Goal: Information Seeking & Learning: Compare options

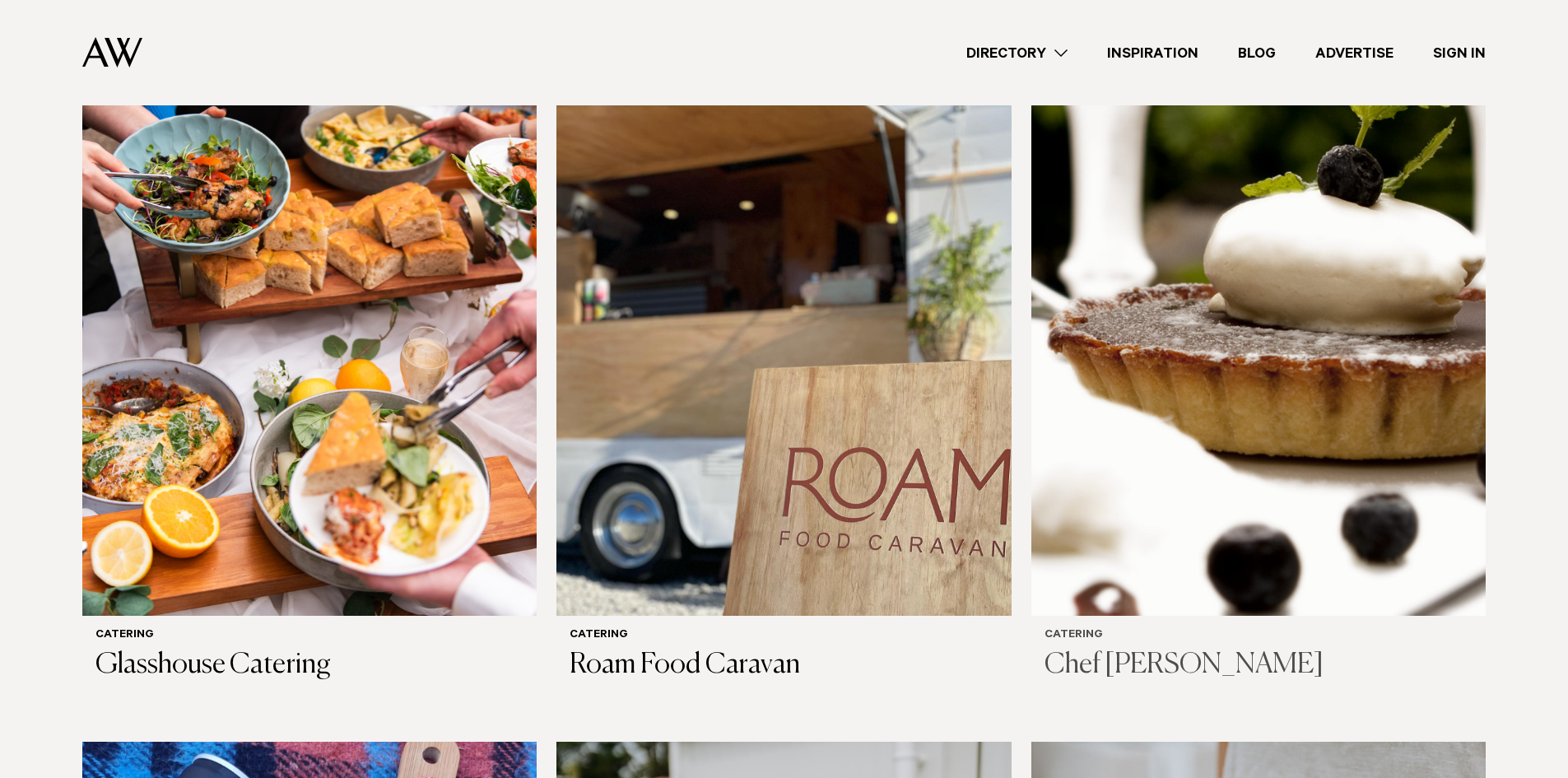
scroll to position [1235, 0]
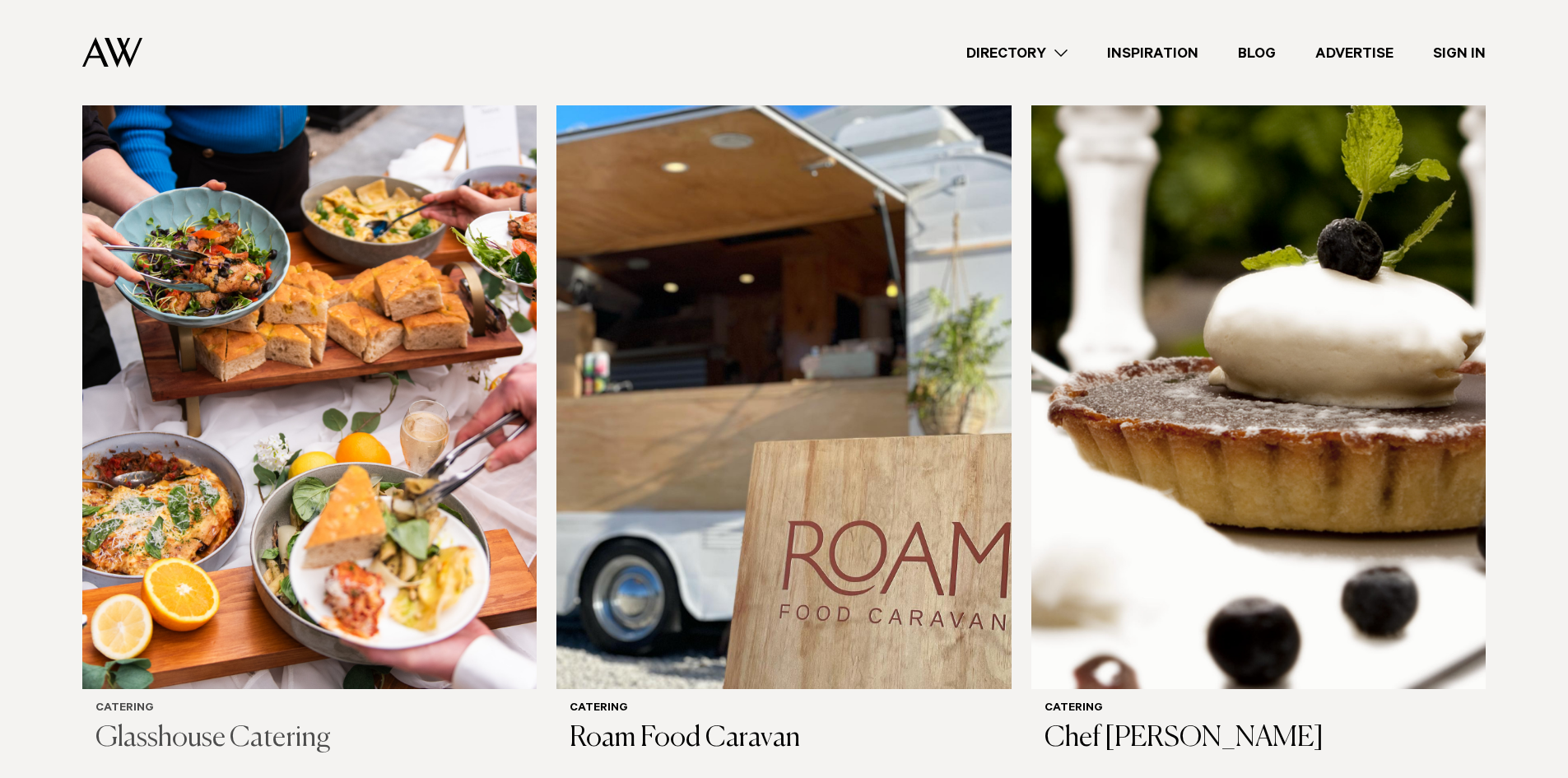
click at [285, 596] on img at bounding box center [310, 384] width 454 height 610
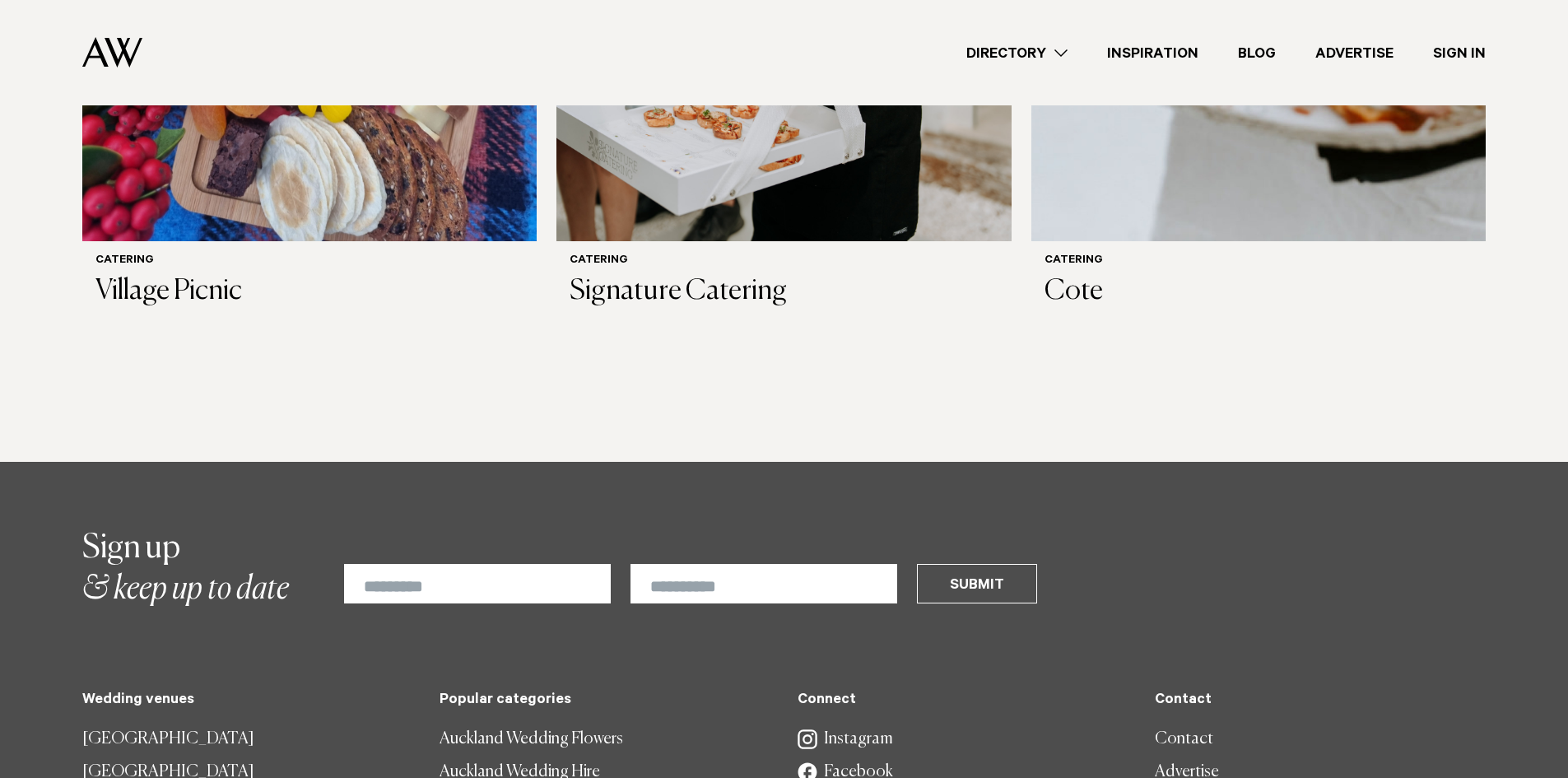
scroll to position [2546, 0]
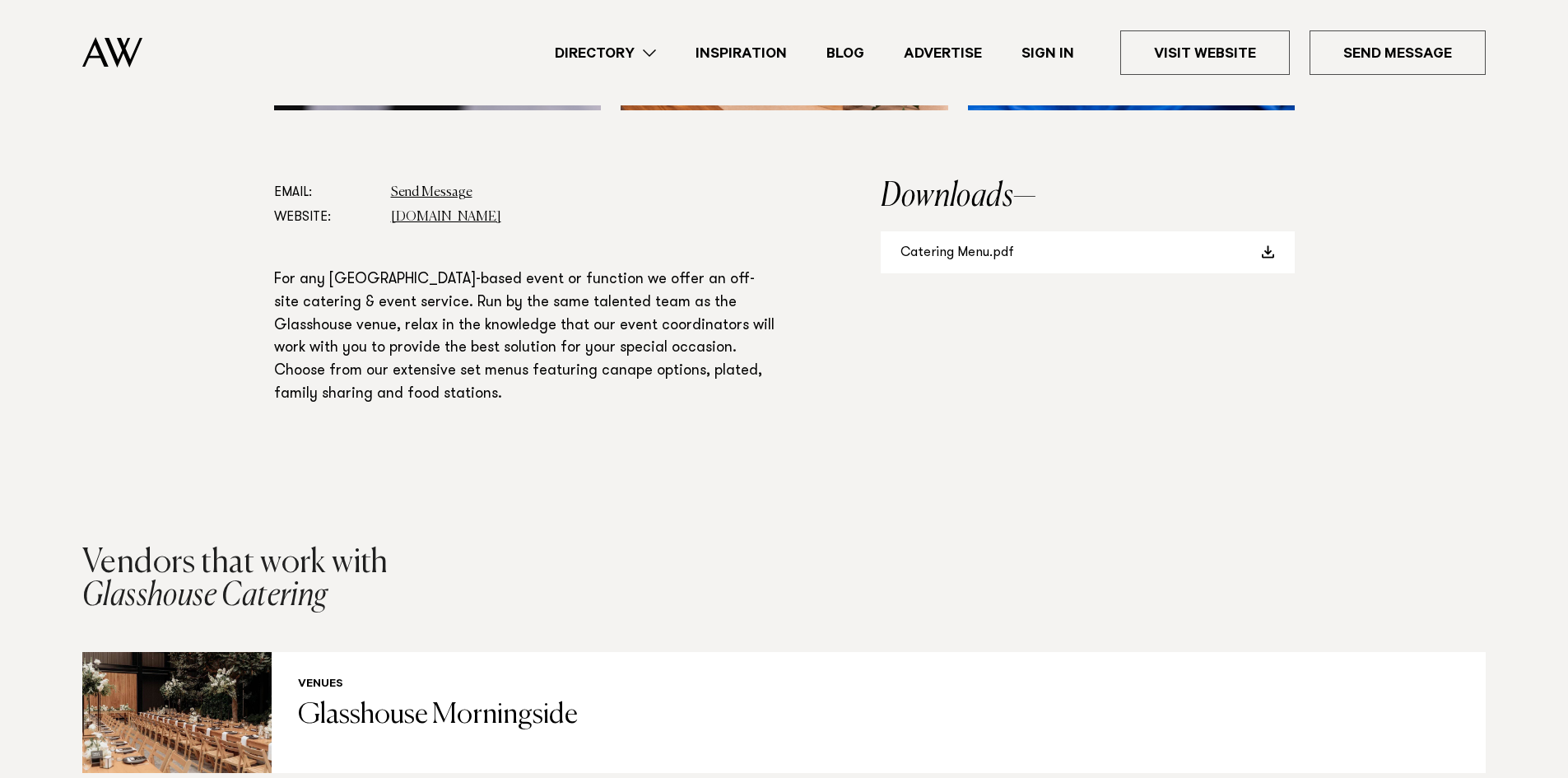
scroll to position [1235, 0]
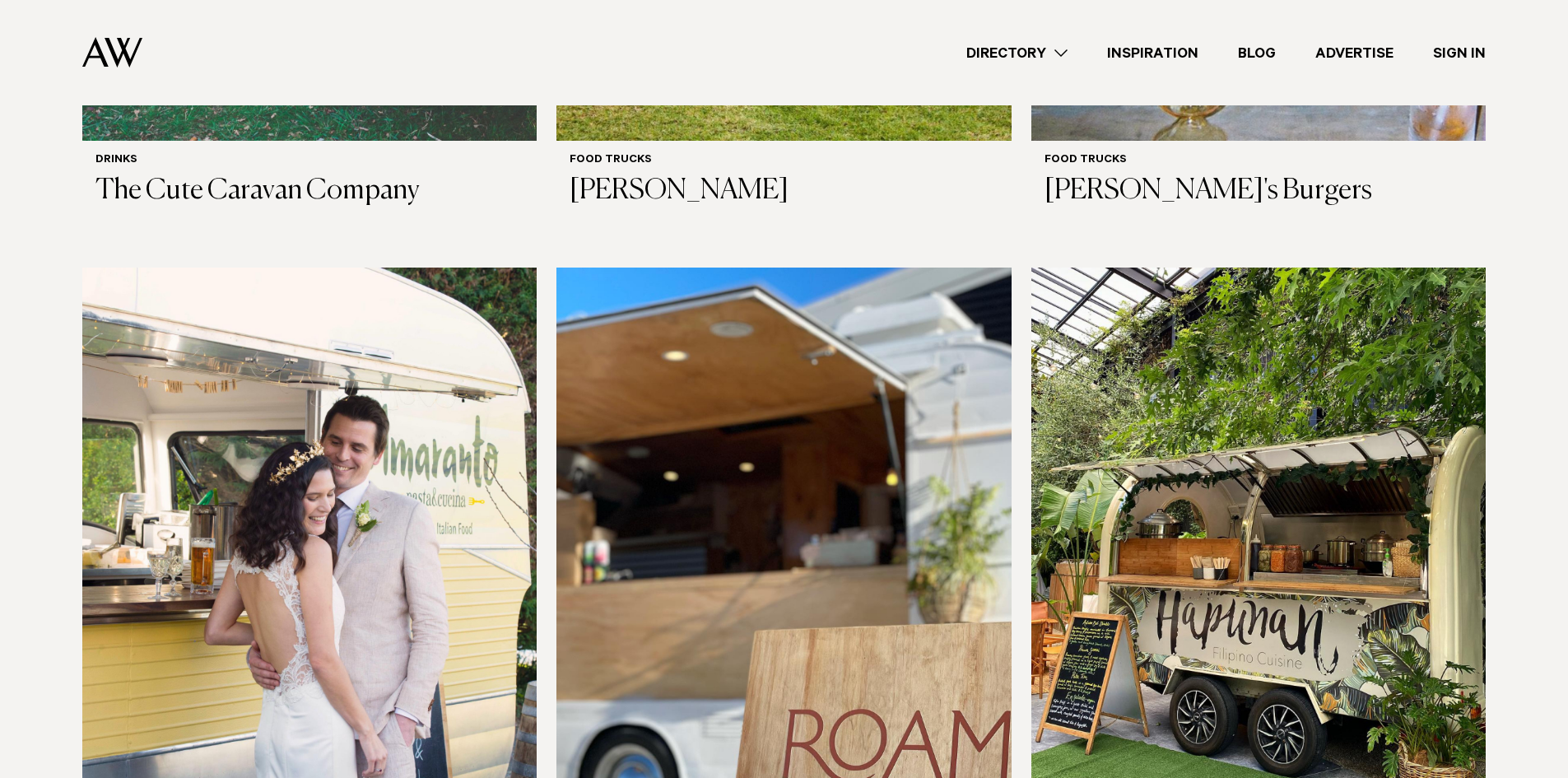
scroll to position [741, 0]
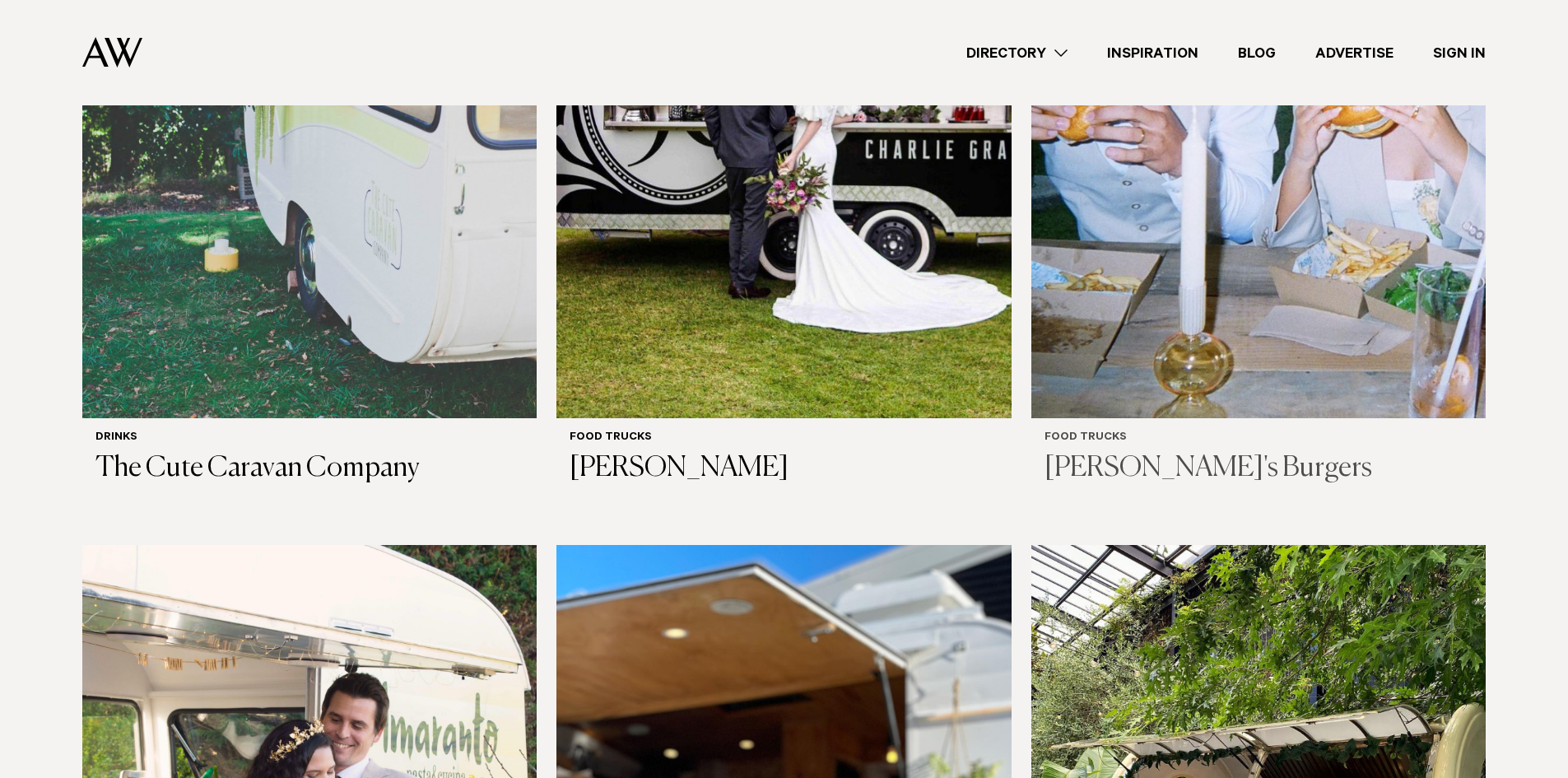
click at [1125, 302] on img at bounding box center [1258, 113] width 454 height 610
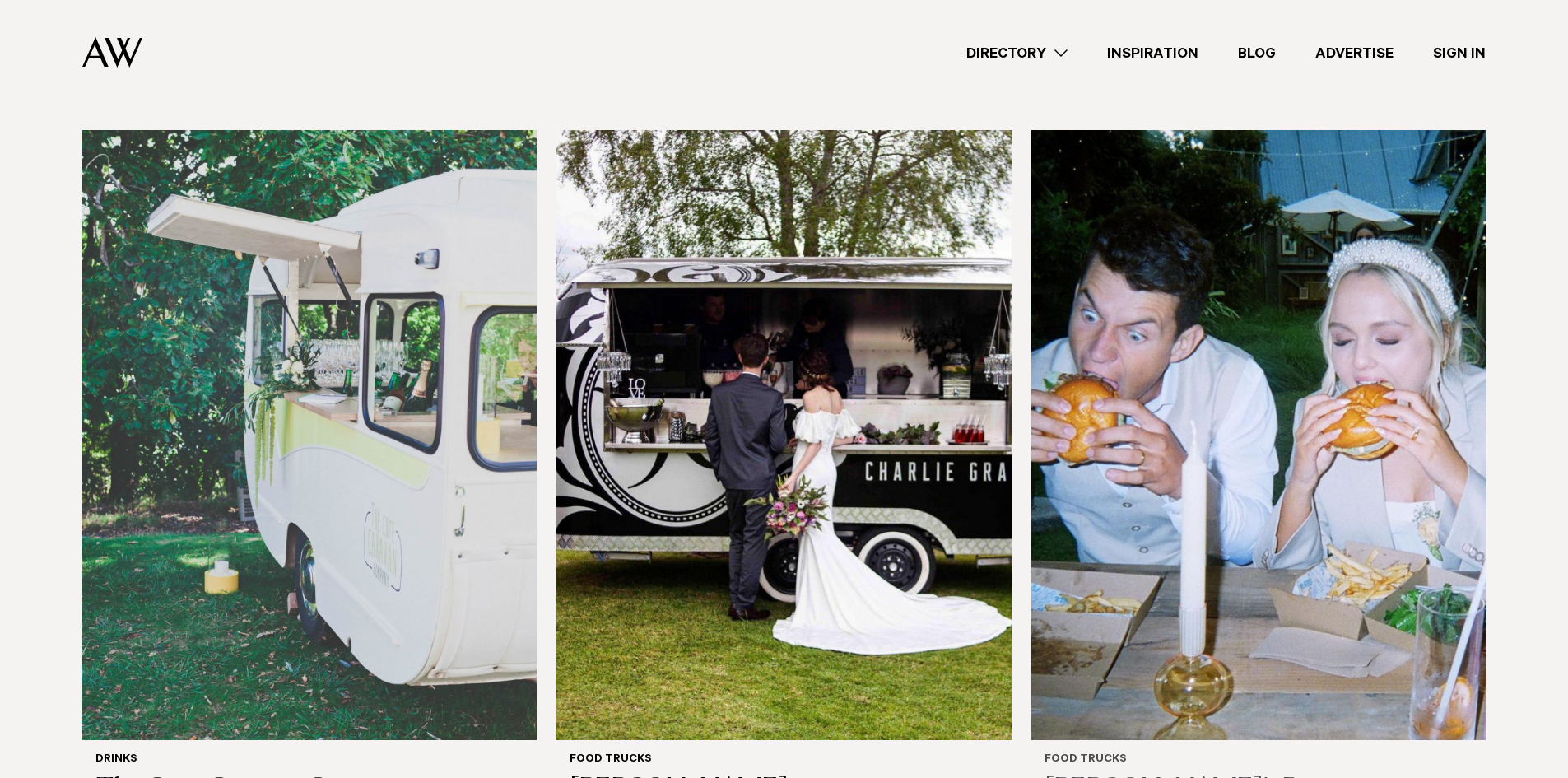
scroll to position [411, 0]
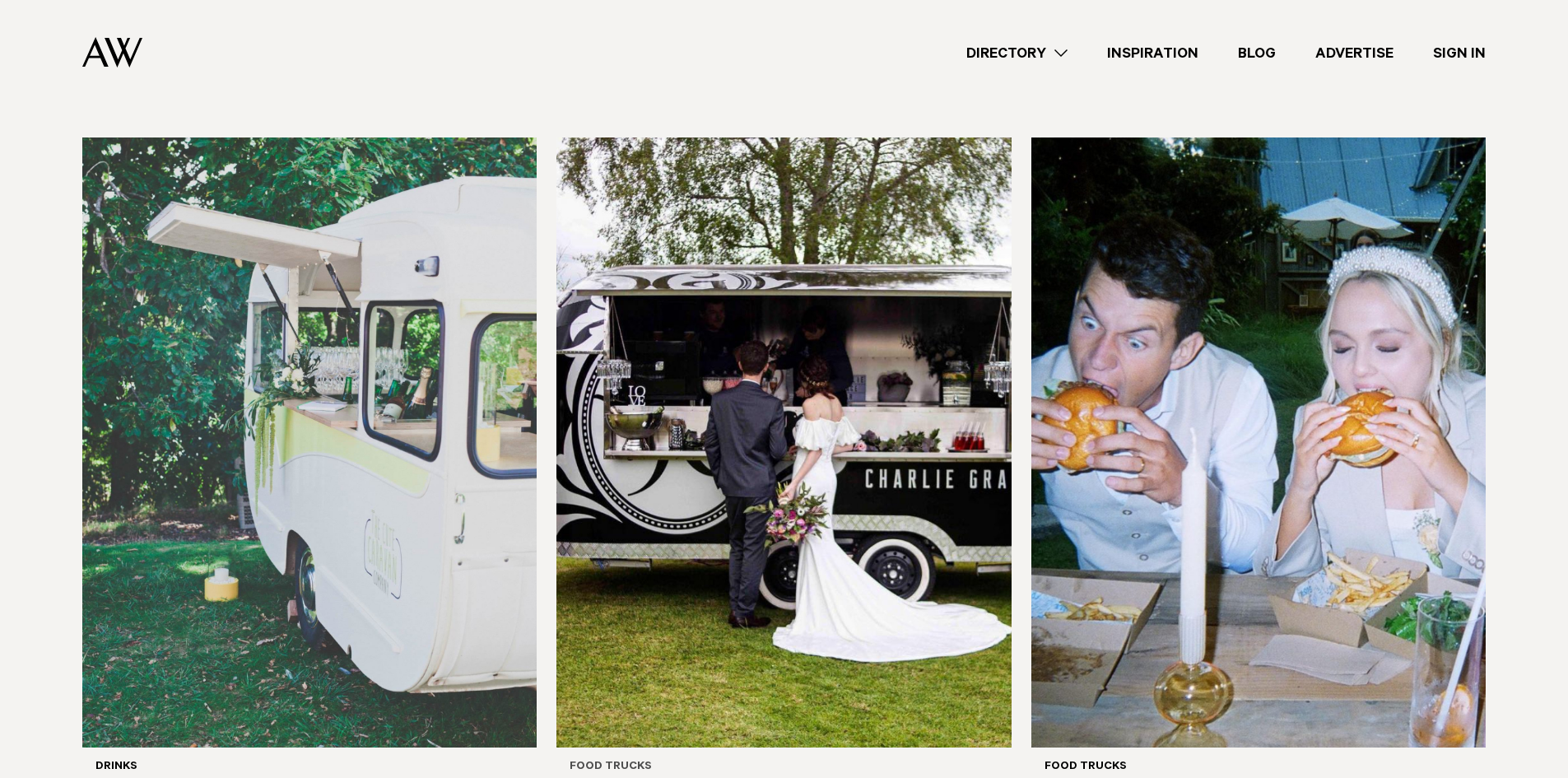
click at [829, 432] on img at bounding box center [784, 442] width 454 height 610
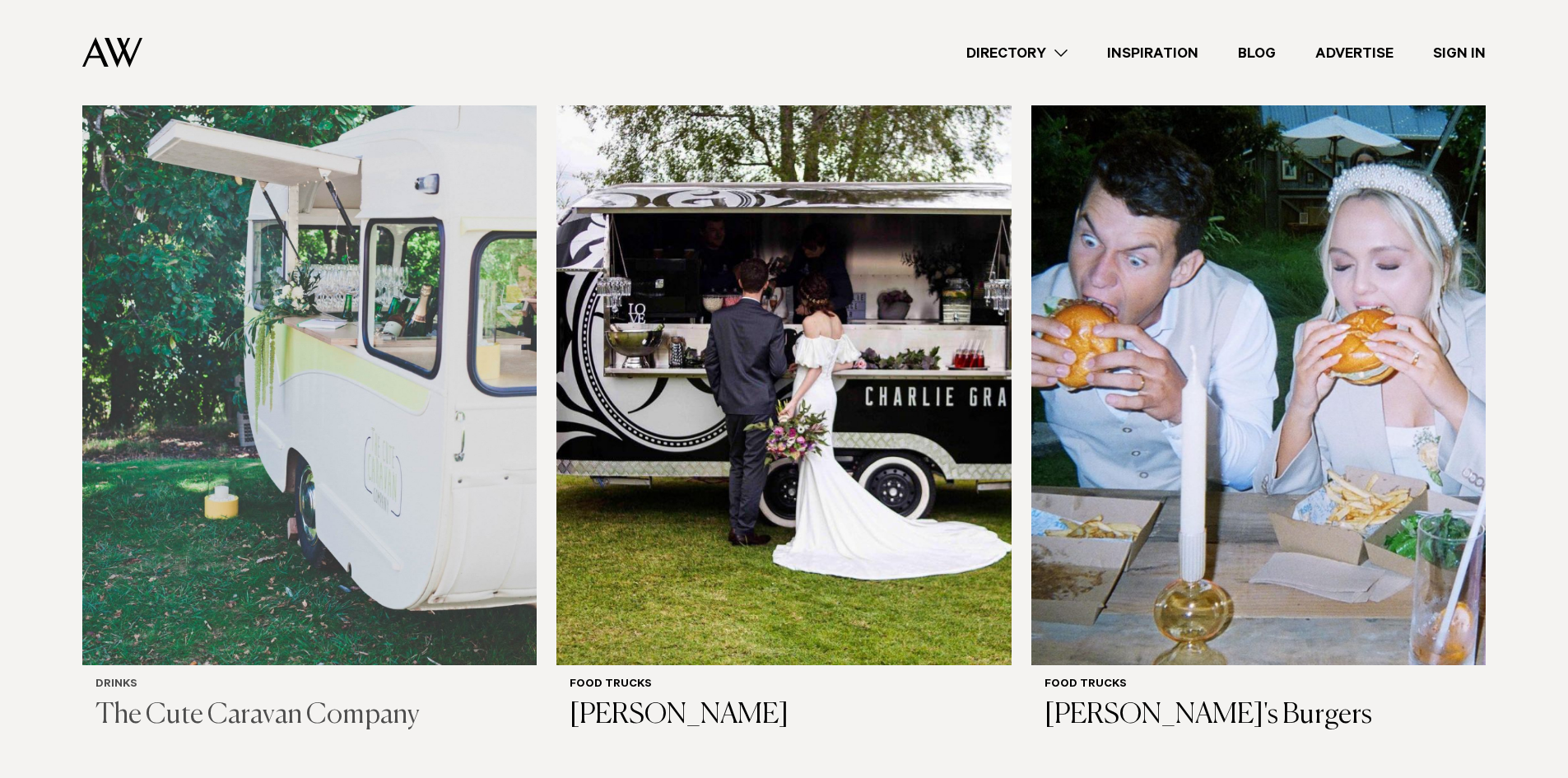
click at [288, 470] on img at bounding box center [310, 360] width 454 height 610
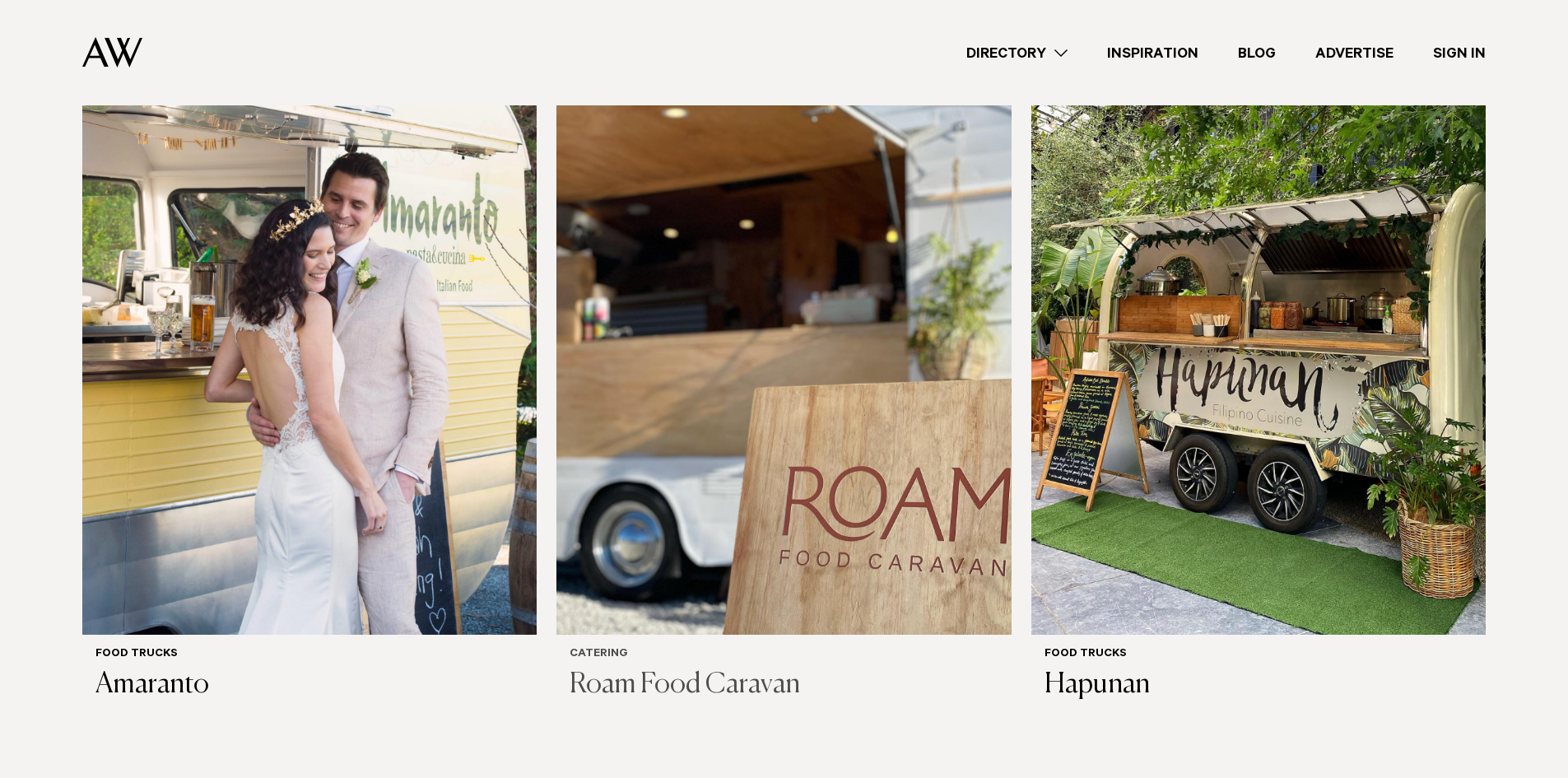
scroll to position [1152, 0]
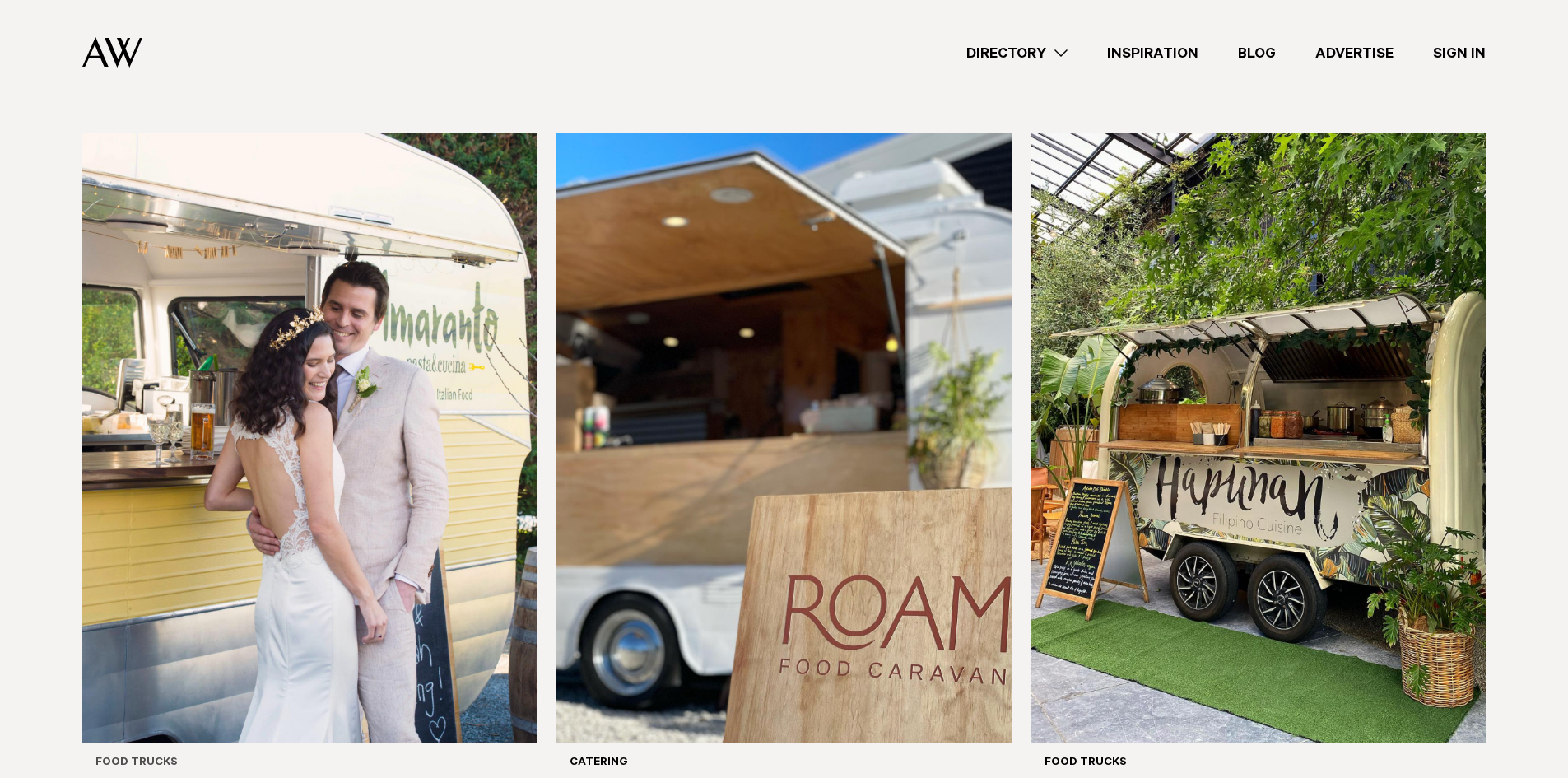
click at [429, 339] on img at bounding box center [310, 438] width 454 height 610
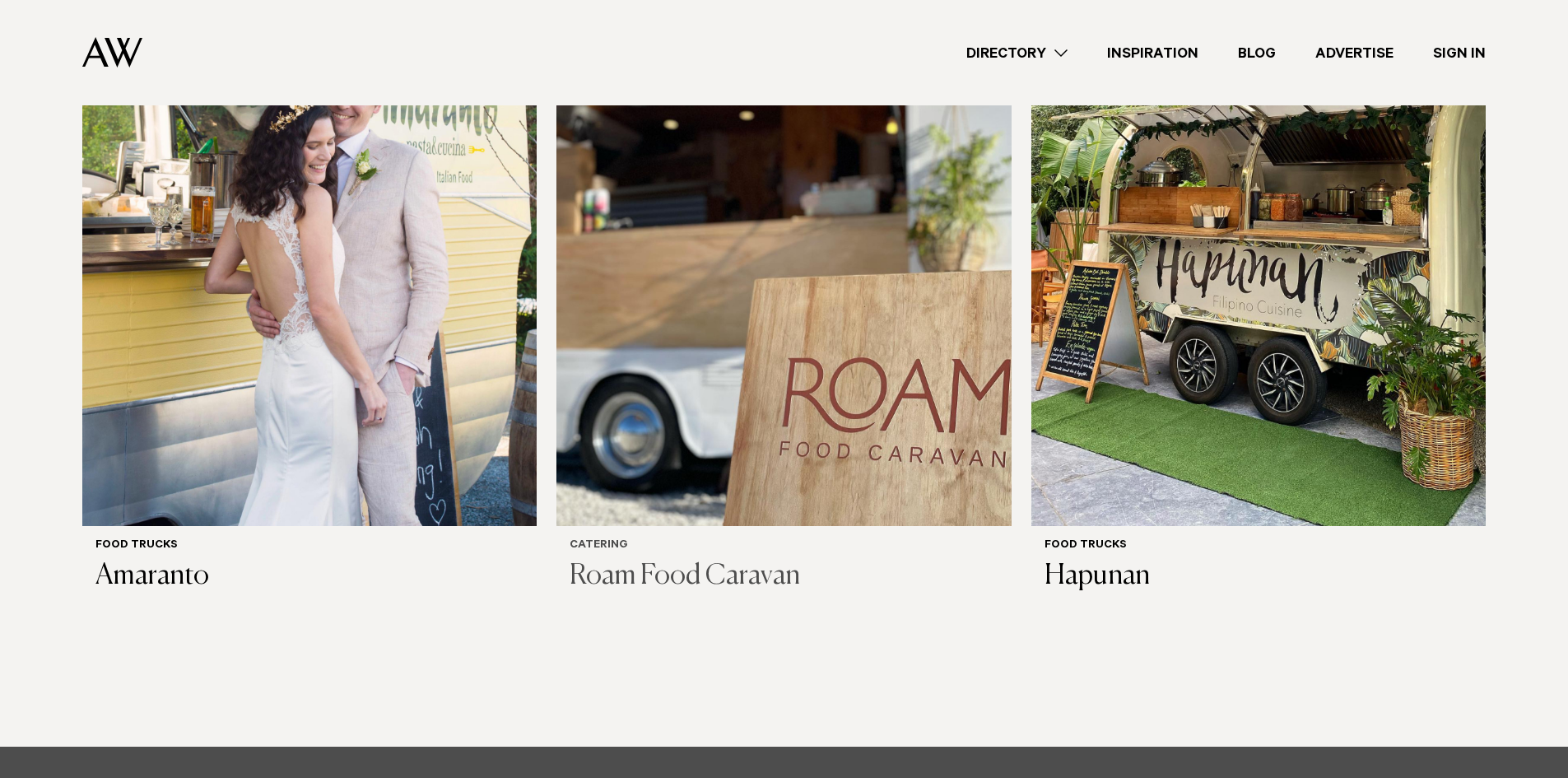
scroll to position [1394, 0]
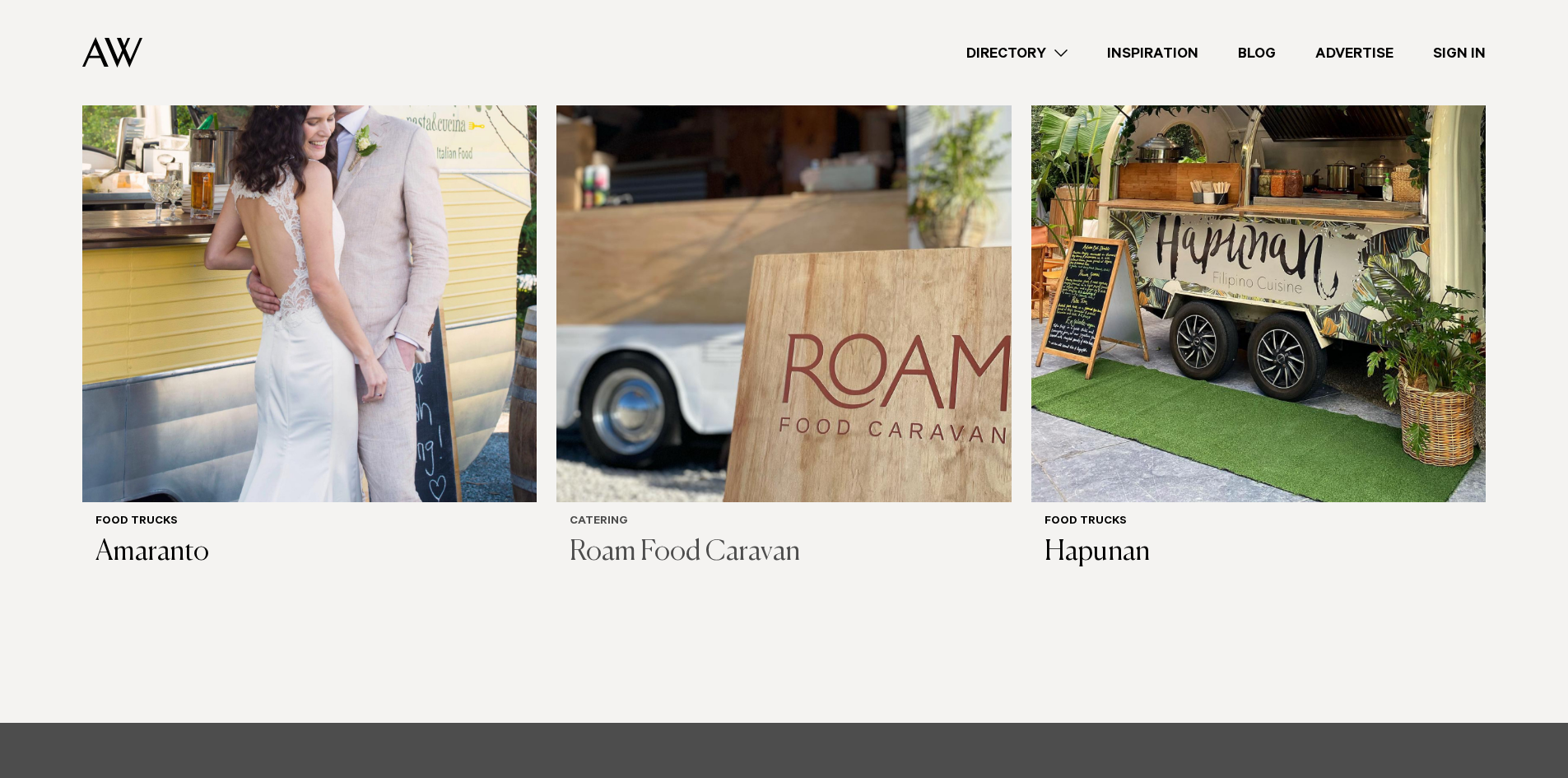
click at [746, 271] on img at bounding box center [784, 197] width 454 height 610
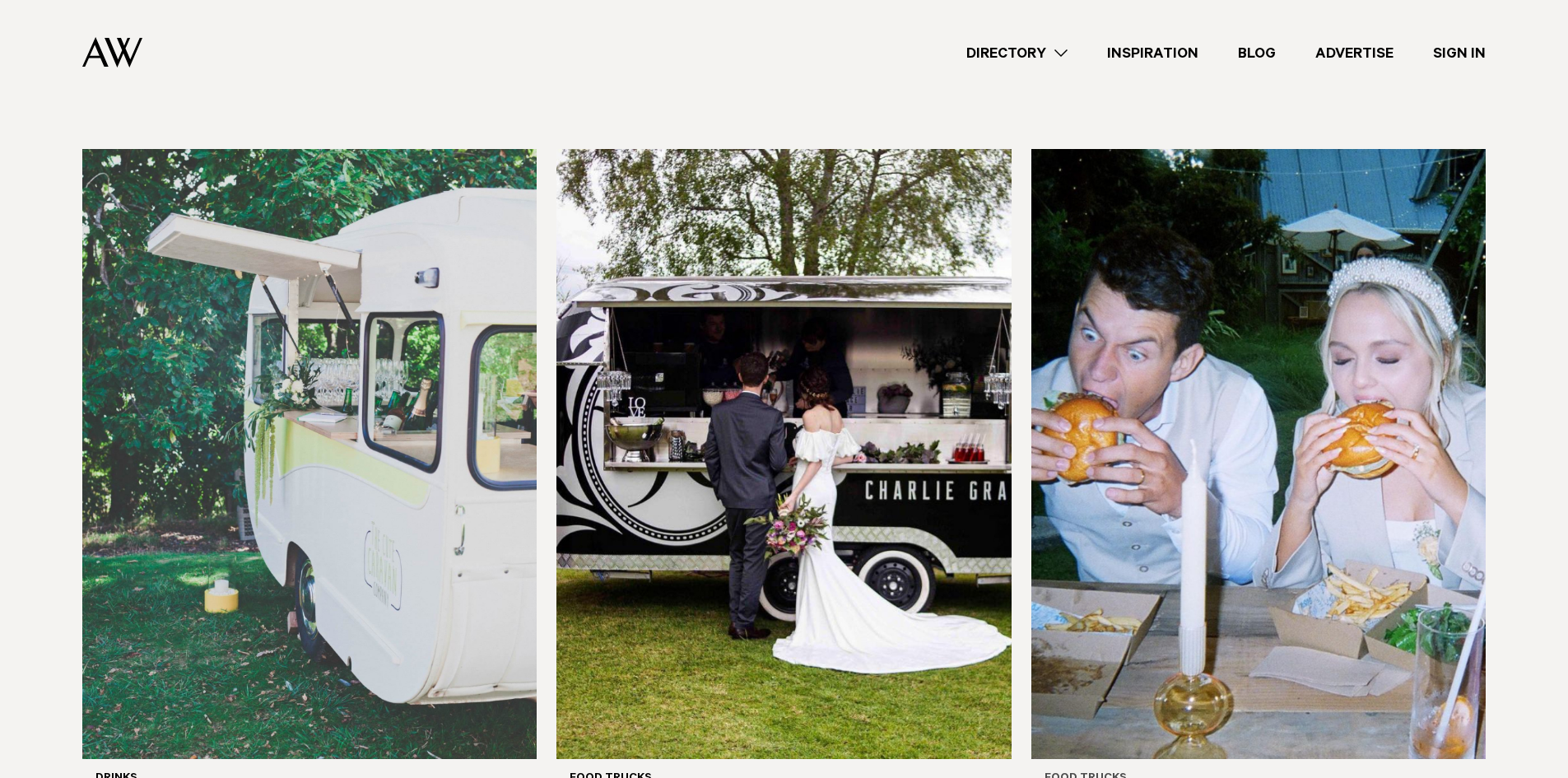
scroll to position [482, 0]
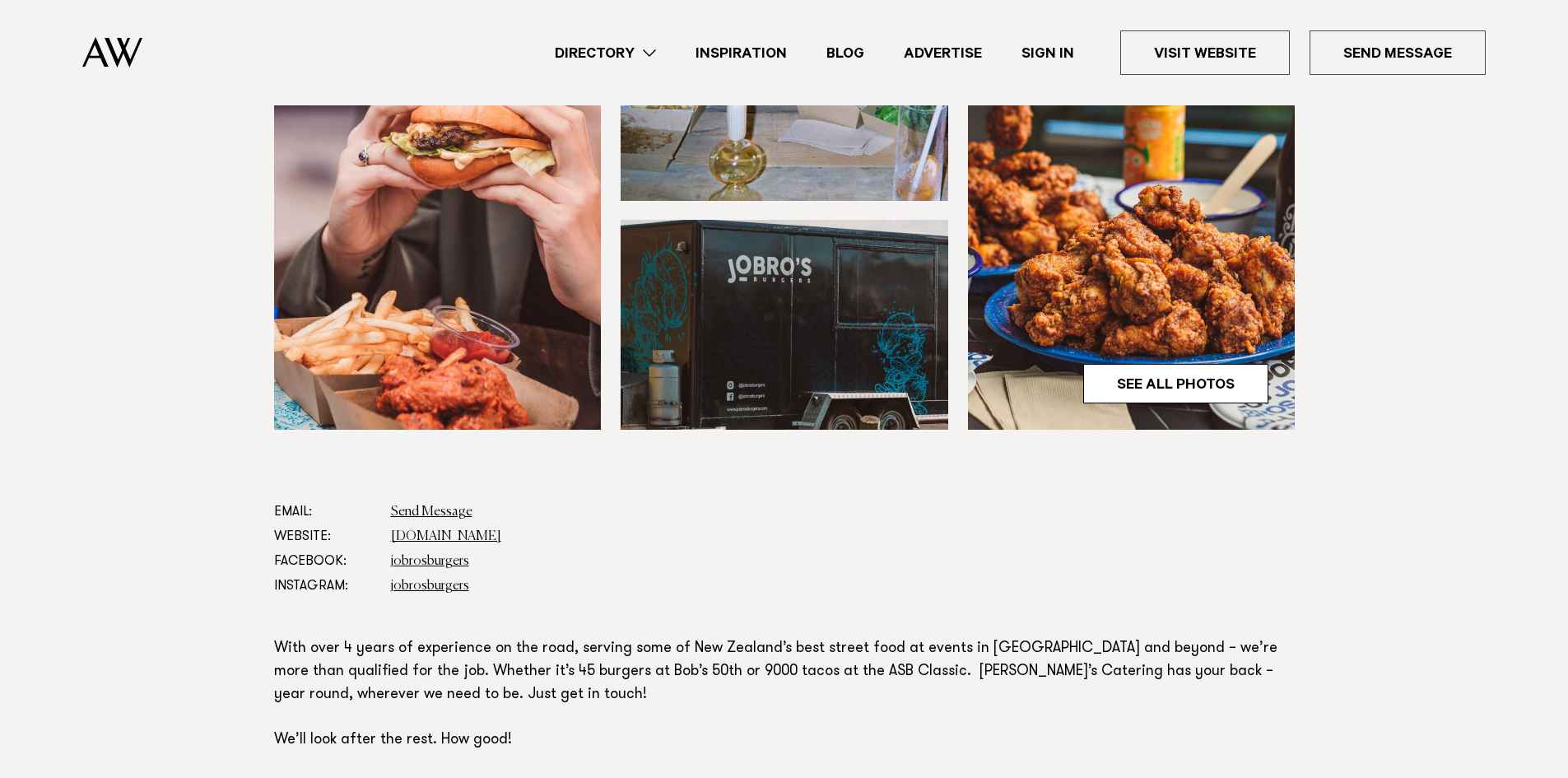
scroll to position [988, 0]
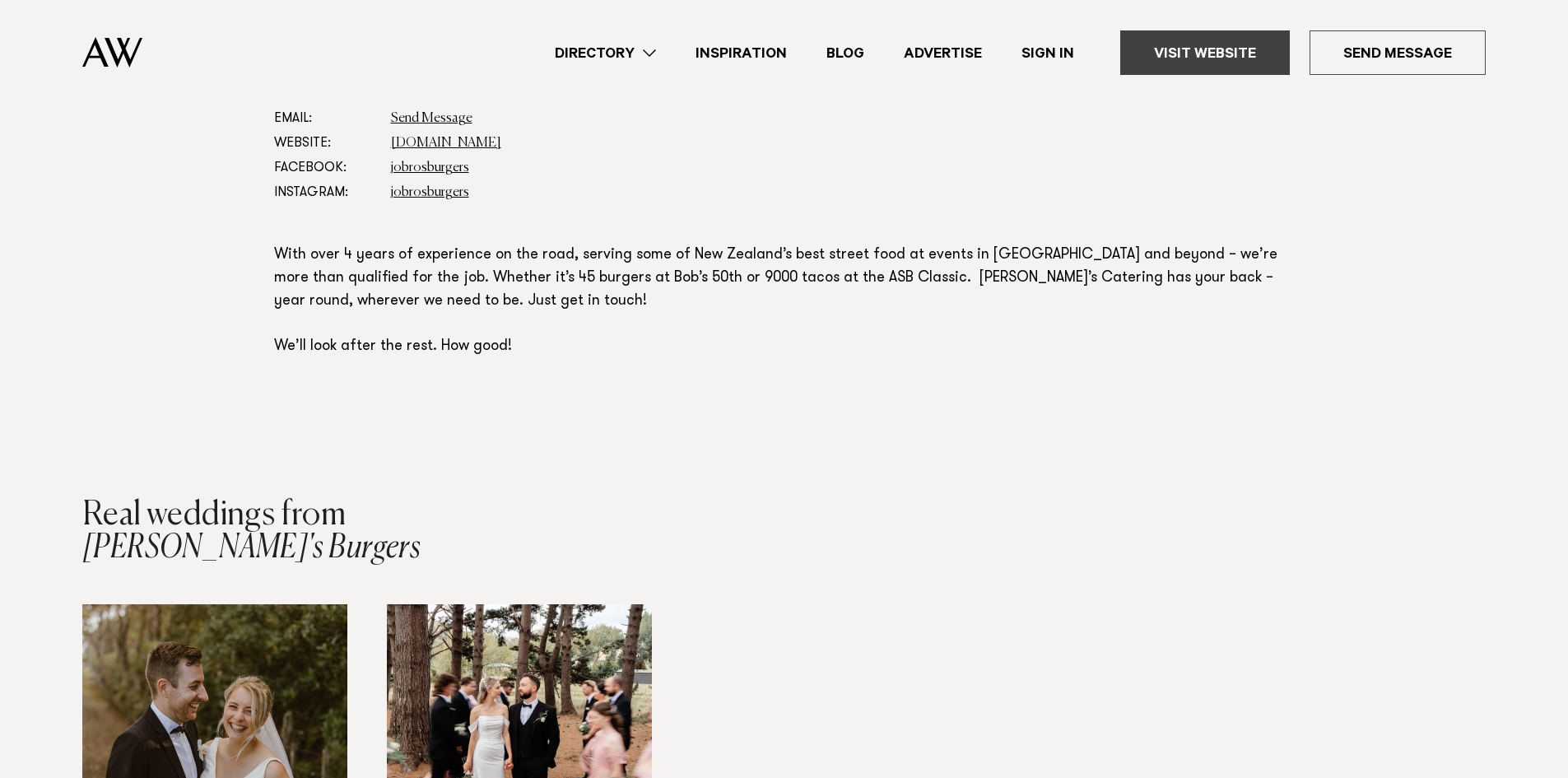
click at [1185, 61] on link "Visit Website" at bounding box center [1205, 53] width 170 height 44
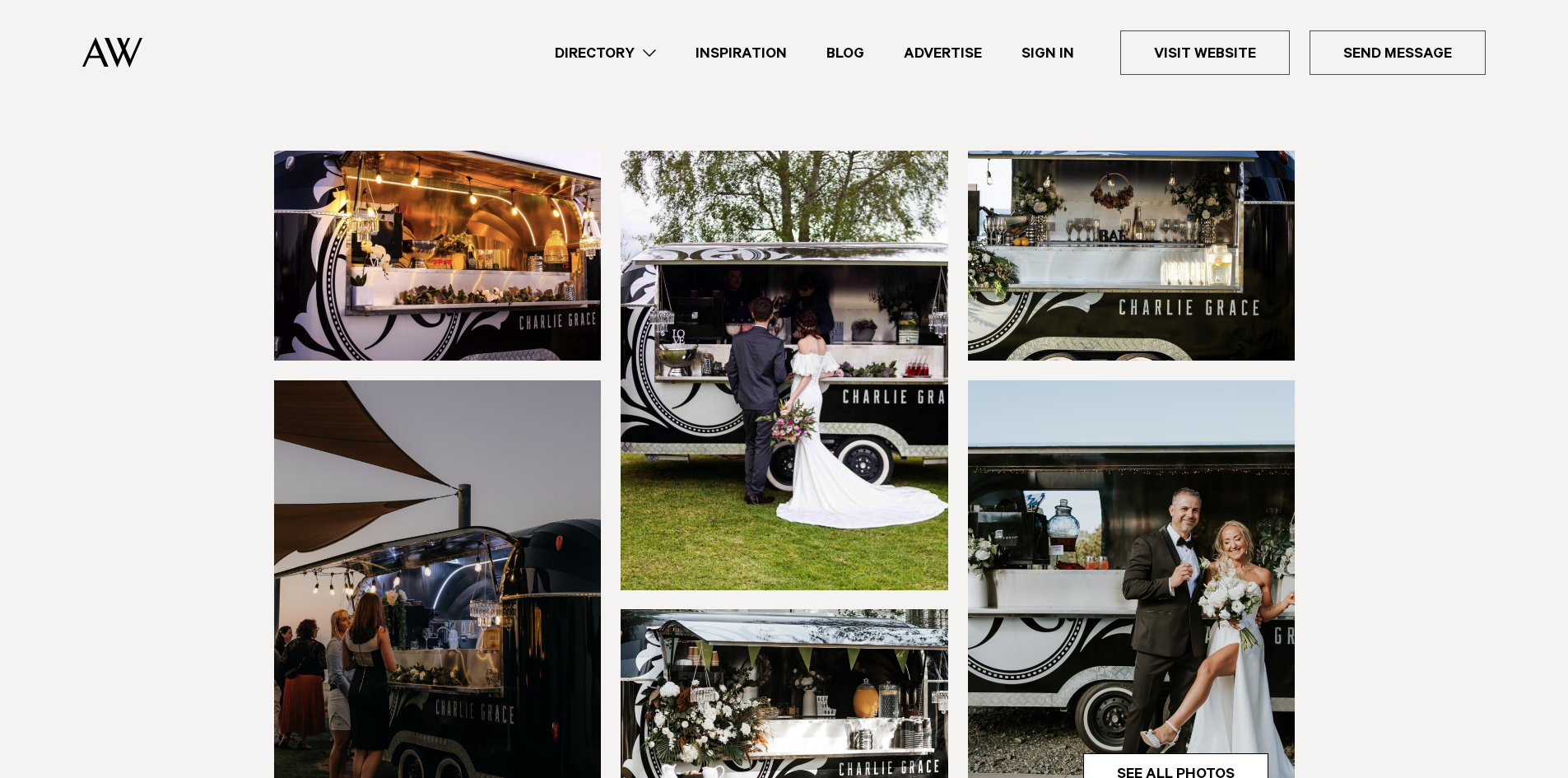
scroll to position [330, 0]
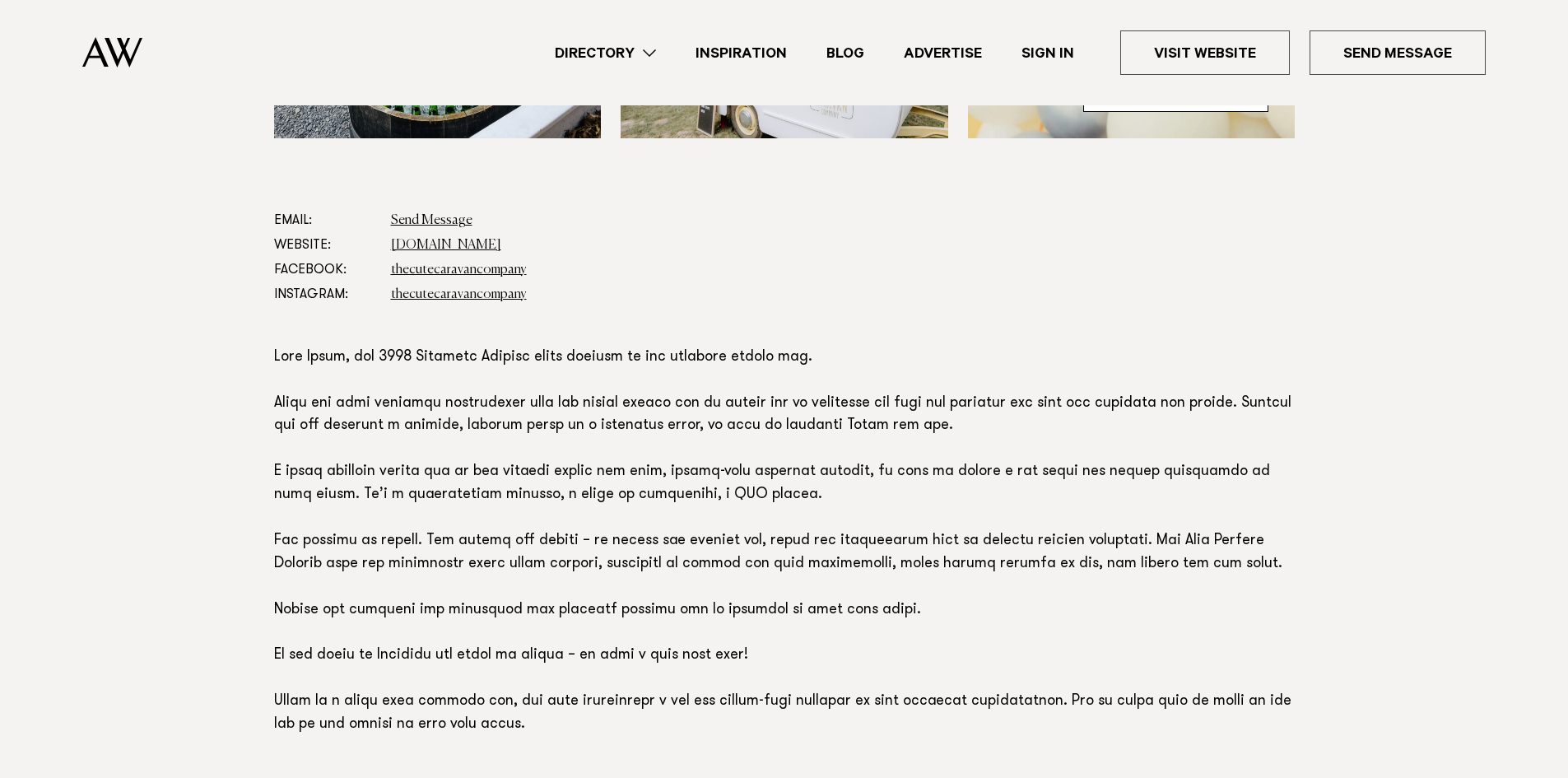
scroll to position [1152, 0]
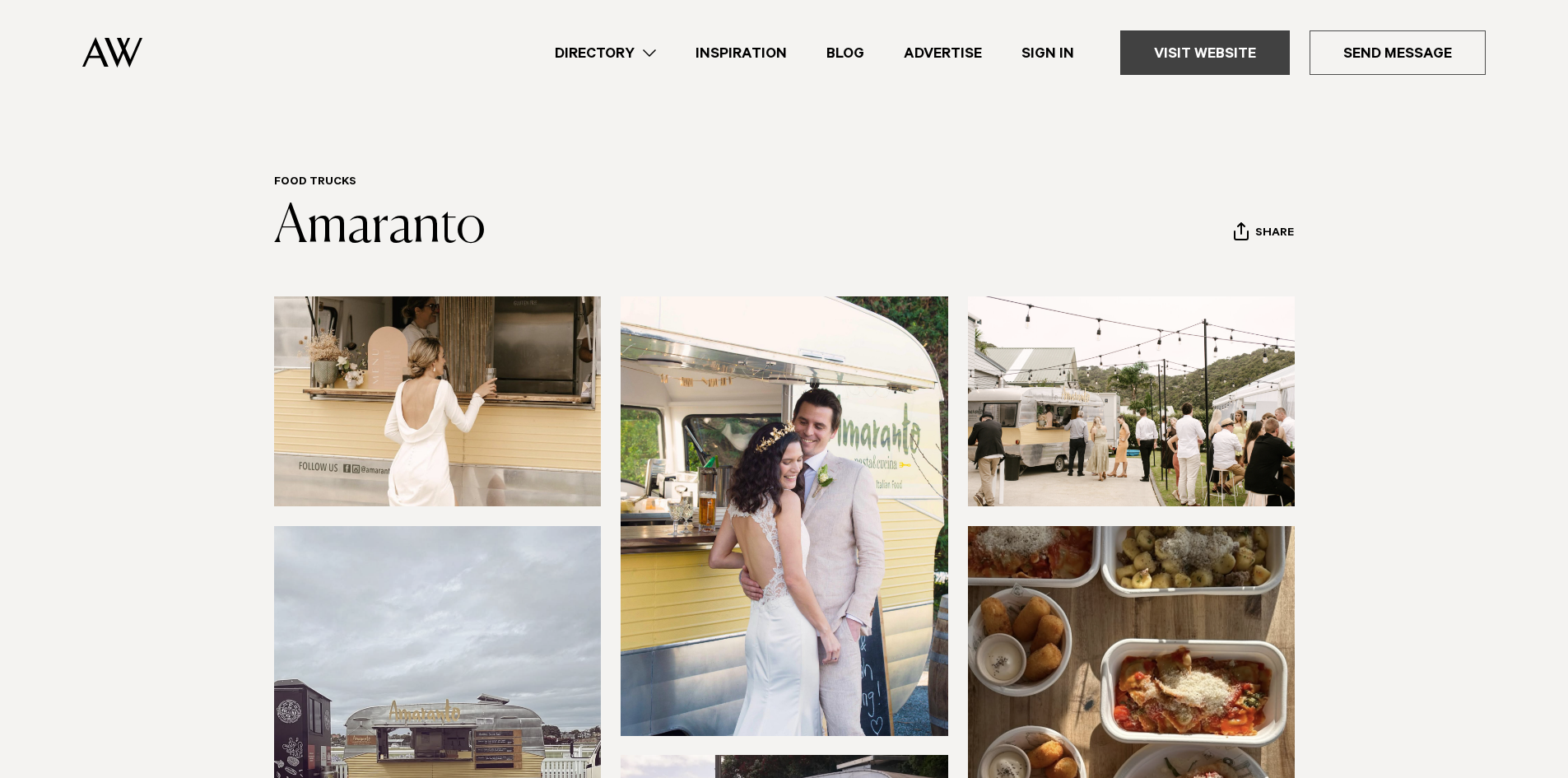
click at [1227, 48] on link "Visit Website" at bounding box center [1205, 53] width 170 height 44
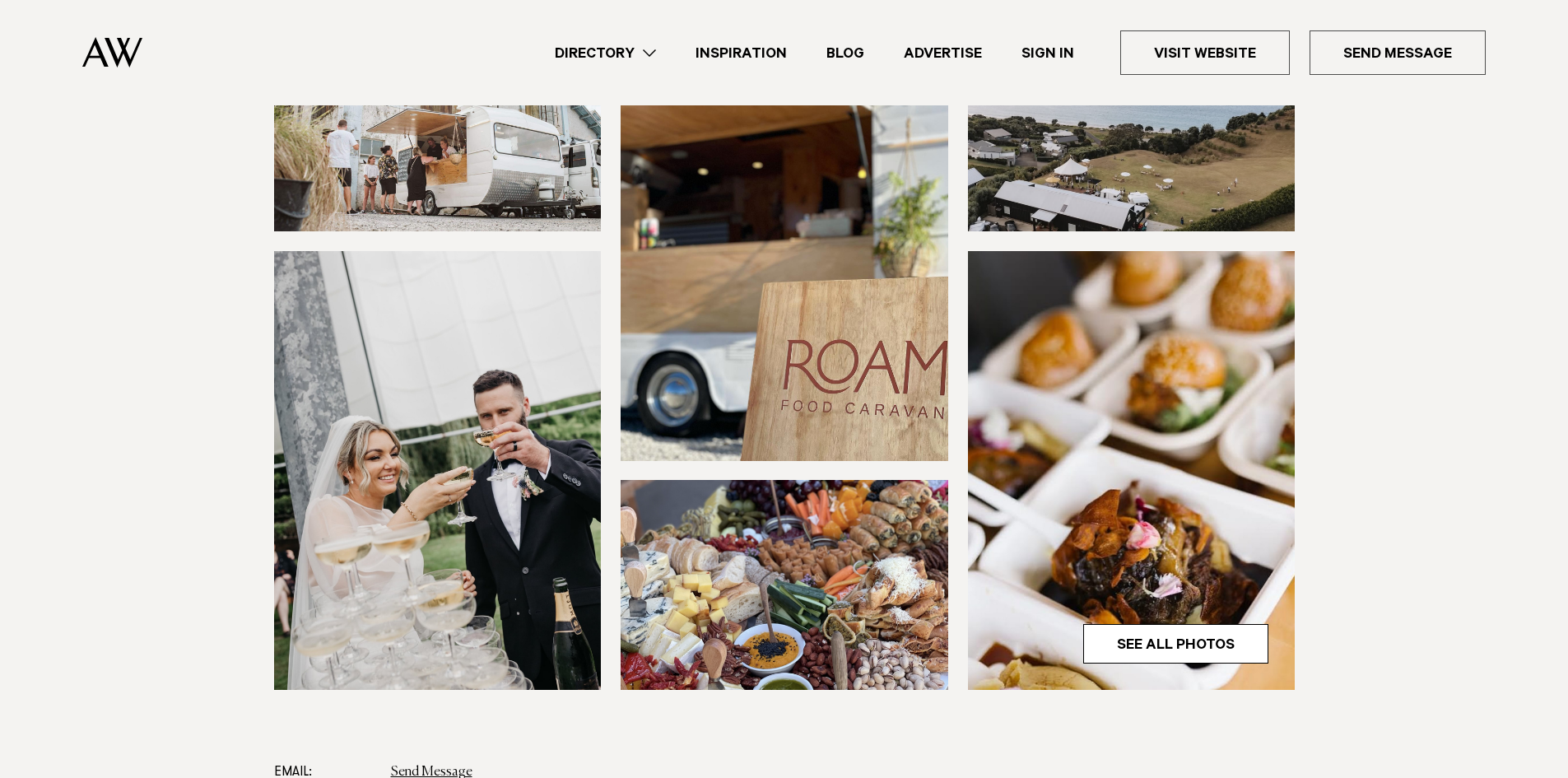
scroll to position [411, 0]
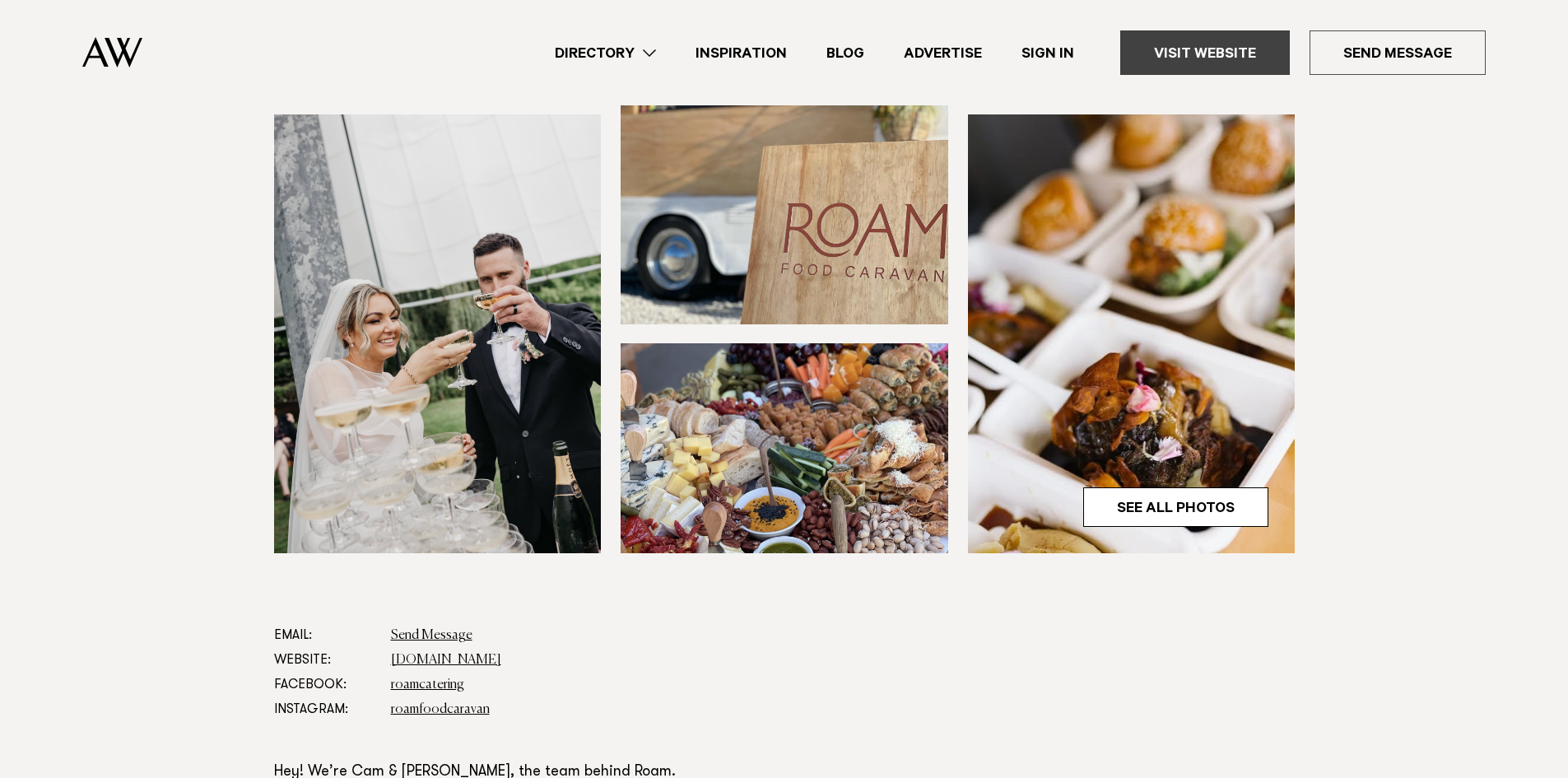
click at [1191, 57] on link "Visit Website" at bounding box center [1205, 53] width 170 height 44
